Goal: Task Accomplishment & Management: Manage account settings

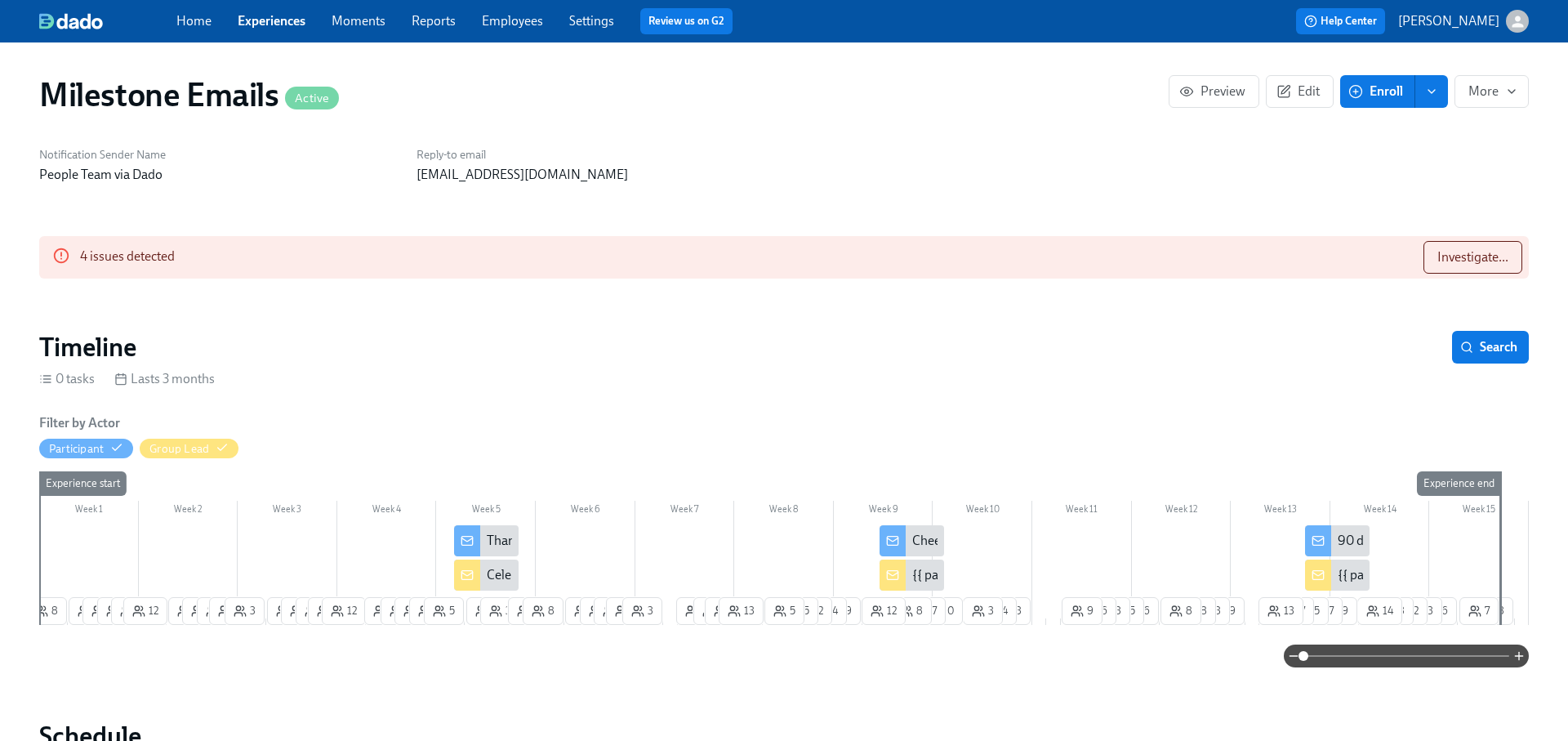
scroll to position [0, 15997]
click at [1495, 102] on button "More" at bounding box center [1491, 90] width 75 height 32
click at [1492, 173] on span "Duplicate" at bounding box center [1490, 166] width 54 height 18
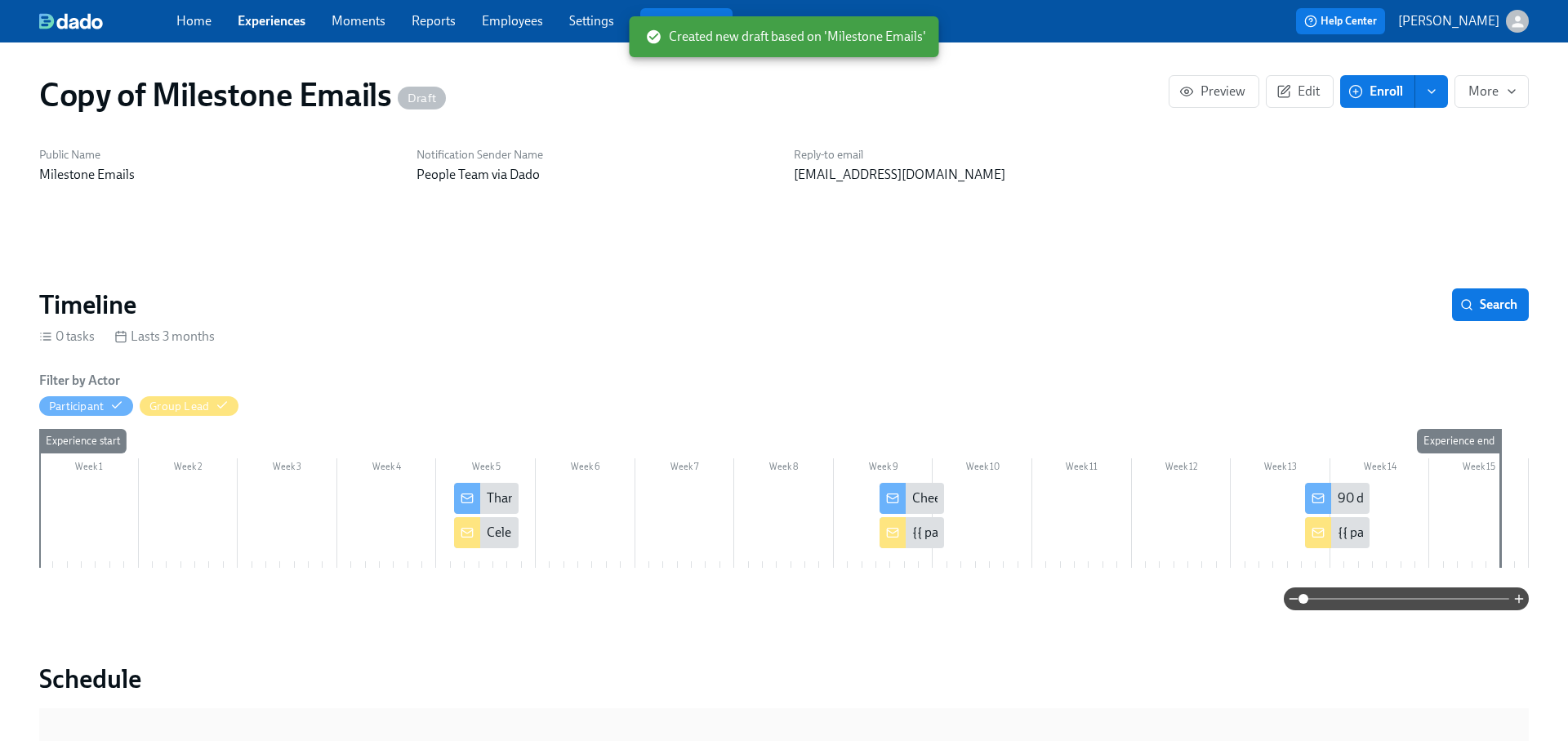
click at [193, 96] on h1 "Copy of Milestone Emails Draft" at bounding box center [242, 94] width 407 height 39
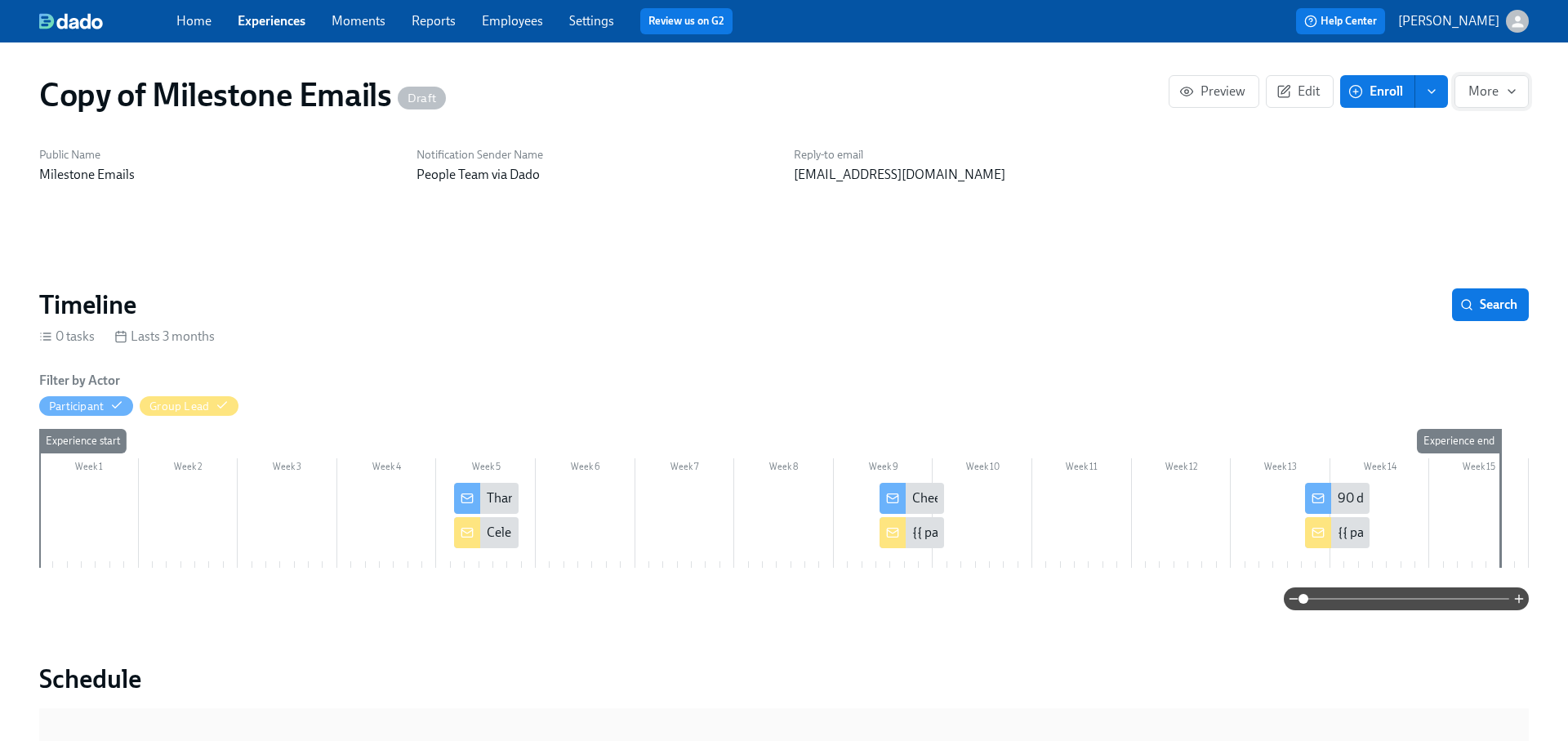
click at [1496, 89] on span "More" at bounding box center [1491, 91] width 46 height 17
click at [1315, 225] on div at bounding box center [784, 370] width 1568 height 741
click at [584, 21] on link "Settings" at bounding box center [592, 20] width 45 height 16
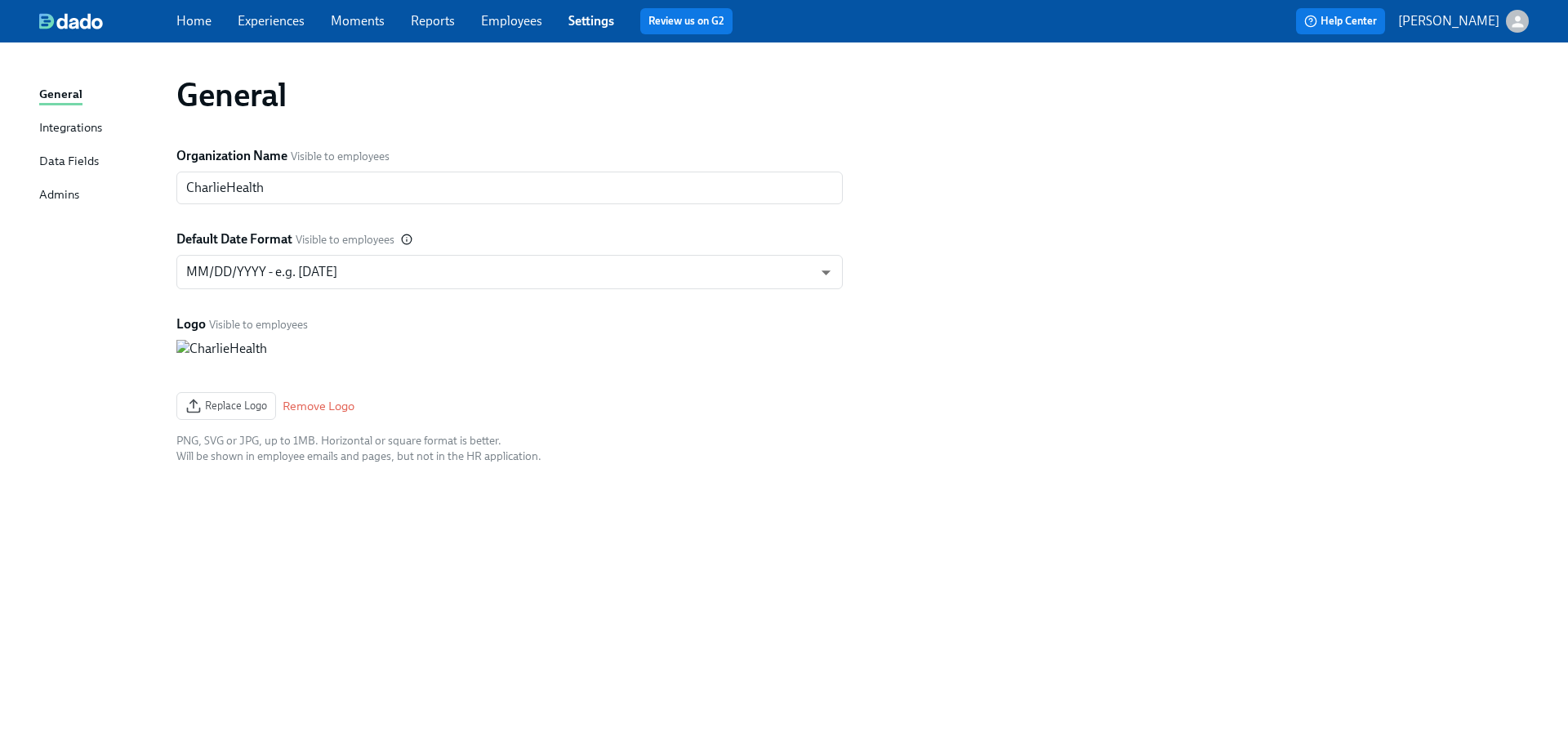
click at [57, 188] on div "Admins" at bounding box center [58, 196] width 40 height 20
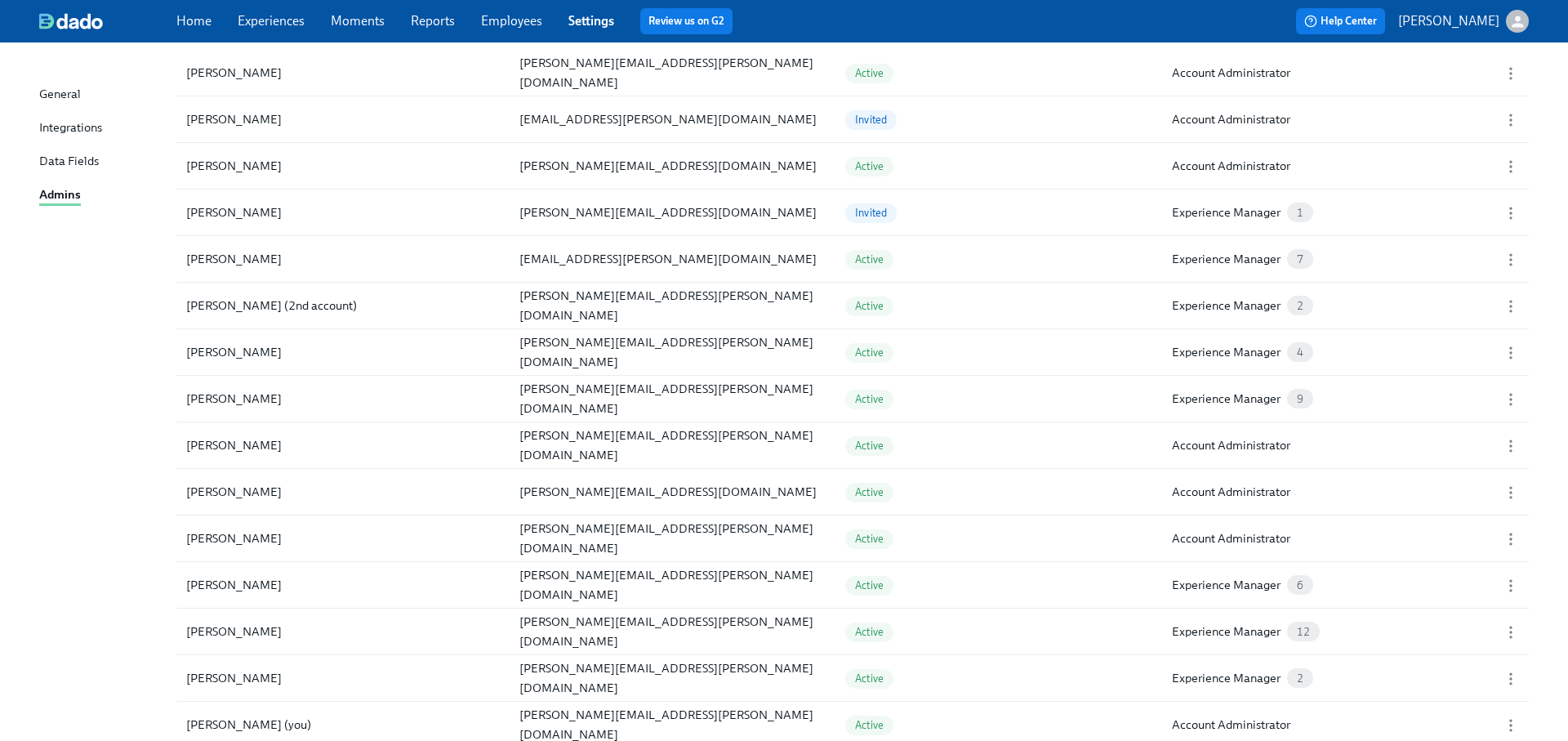
scroll to position [985, 0]
click at [1514, 210] on icon "button" at bounding box center [1512, 216] width 17 height 17
click at [1351, 206] on div at bounding box center [784, 370] width 1568 height 741
click at [1303, 209] on span "1" at bounding box center [1300, 215] width 26 height 12
click at [1510, 208] on icon "button" at bounding box center [1512, 216] width 17 height 17
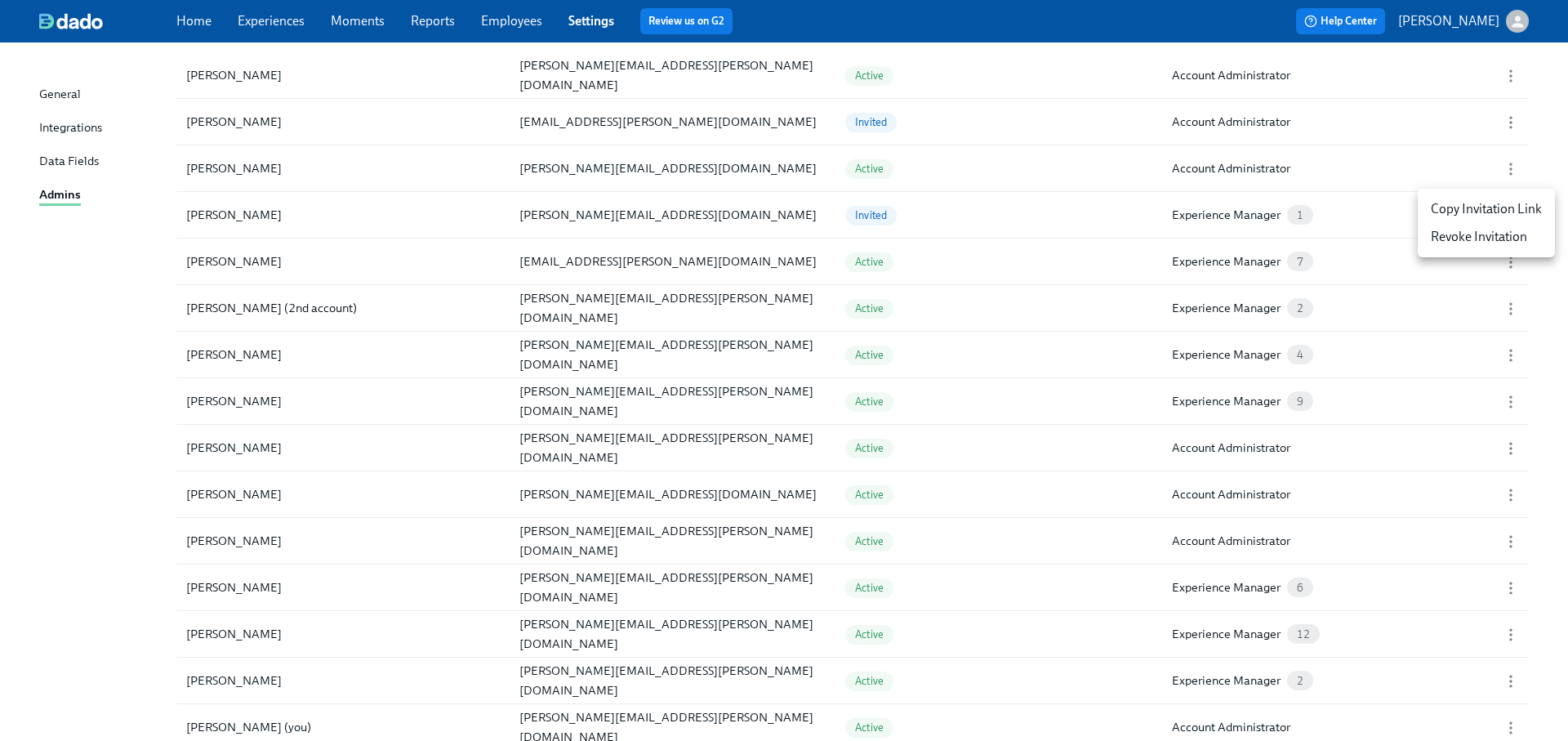
click at [1360, 208] on div at bounding box center [784, 370] width 1568 height 741
click at [1507, 167] on icon "button" at bounding box center [1512, 169] width 17 height 17
click at [1298, 167] on div at bounding box center [784, 370] width 1568 height 741
